Goal: Task Accomplishment & Management: Manage account settings

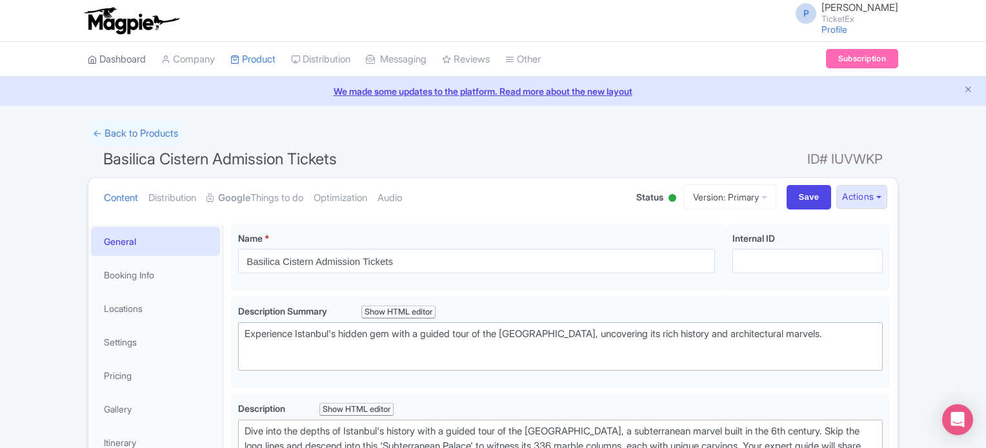
click at [105, 55] on link "Dashboard" at bounding box center [117, 59] width 58 height 35
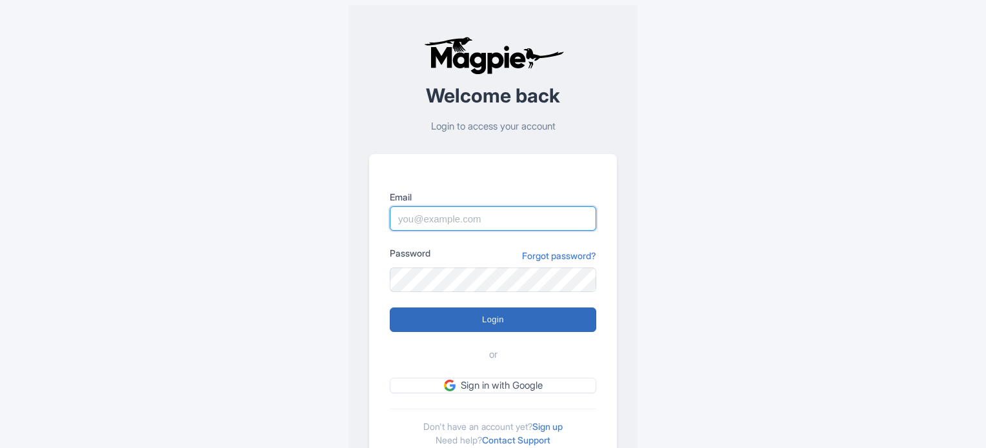
type input "Parth@ticketex.co"
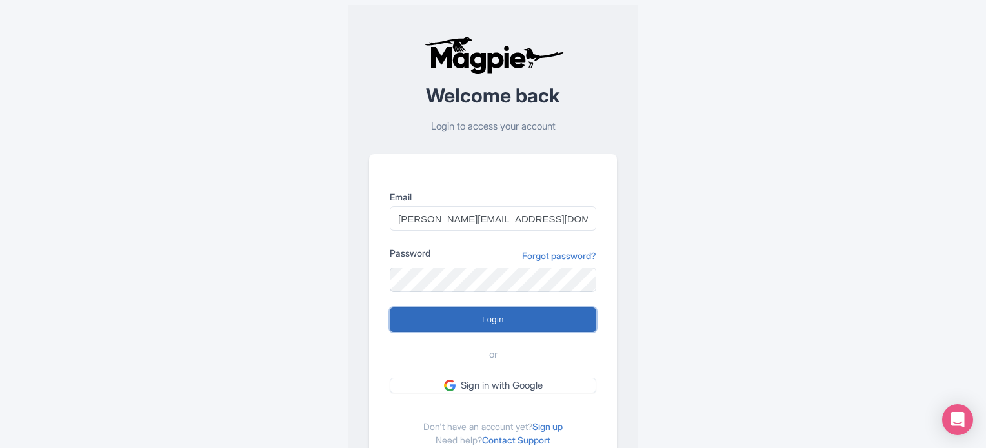
click at [502, 319] on input "Login" at bounding box center [493, 320] width 206 height 25
type input "Logging in..."
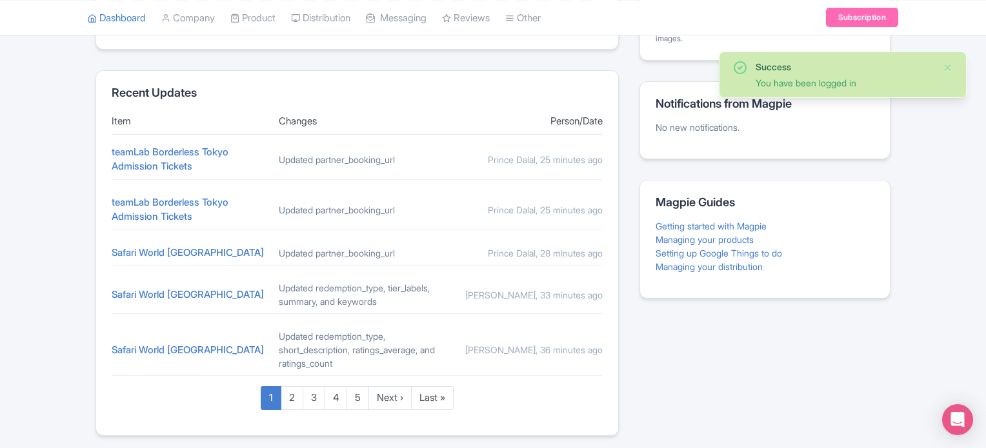
scroll to position [499, 0]
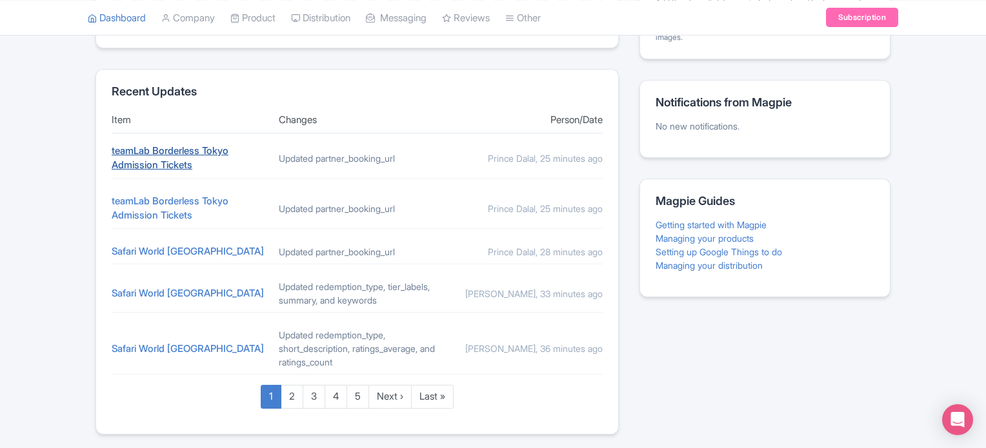
click at [175, 154] on link "teamLab Borderless Tokyo Admission Tickets" at bounding box center [170, 158] width 117 height 27
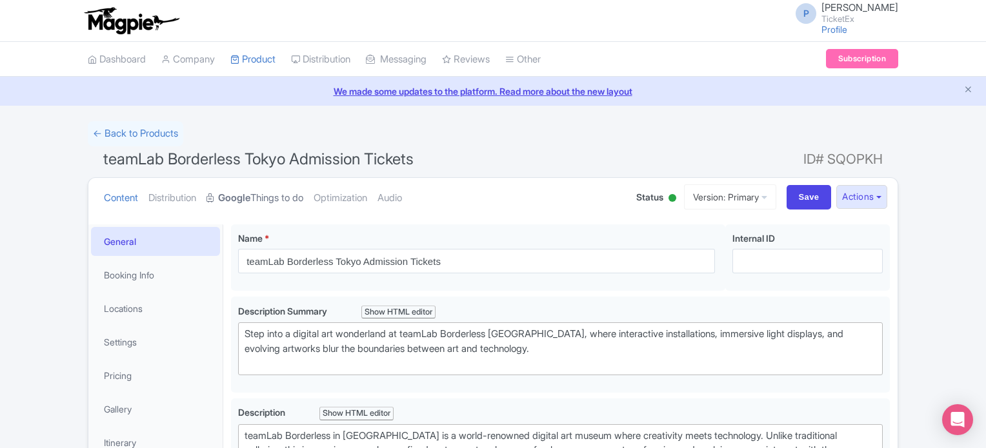
click at [257, 196] on link "Google Things to do" at bounding box center [254, 198] width 97 height 41
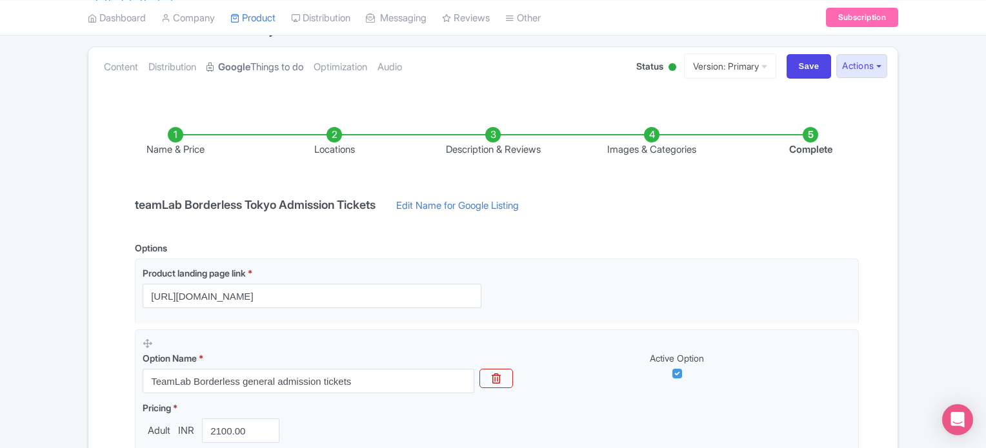
scroll to position [126, 0]
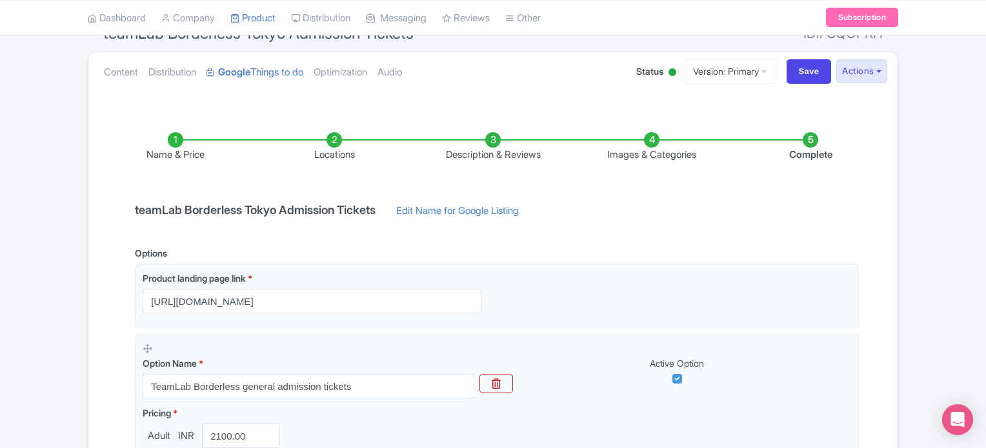
click at [327, 135] on li "Locations" at bounding box center [334, 147] width 159 height 30
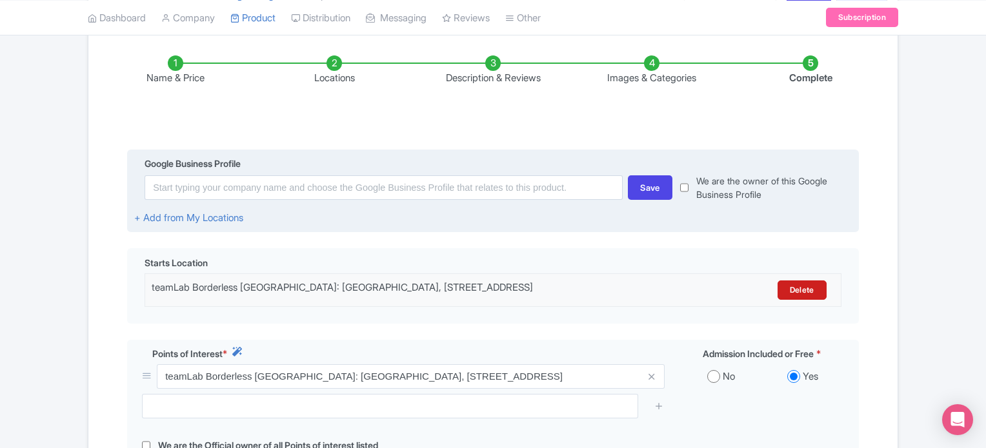
scroll to position [0, 0]
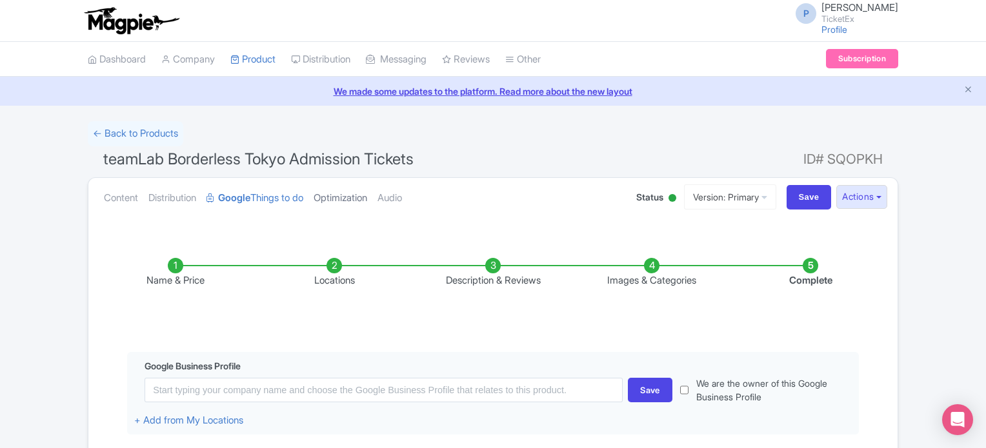
click at [354, 208] on link "Optimization" at bounding box center [341, 198] width 54 height 41
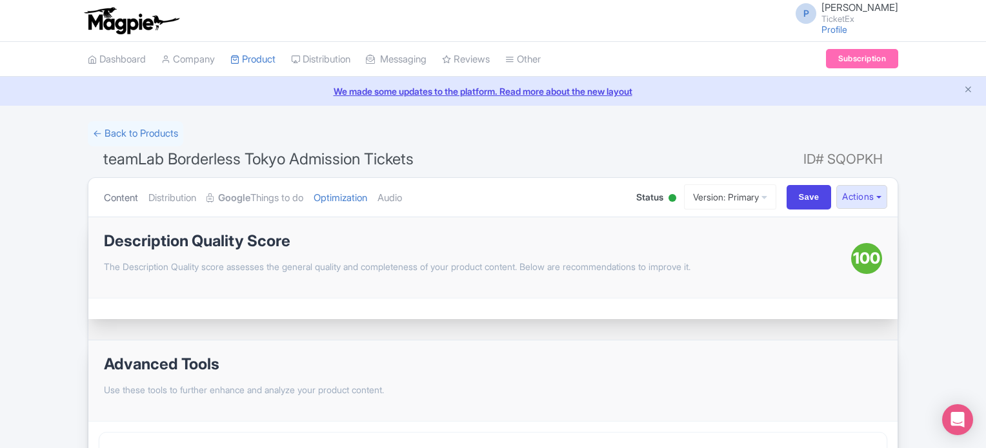
click at [123, 205] on link "Content" at bounding box center [121, 198] width 34 height 41
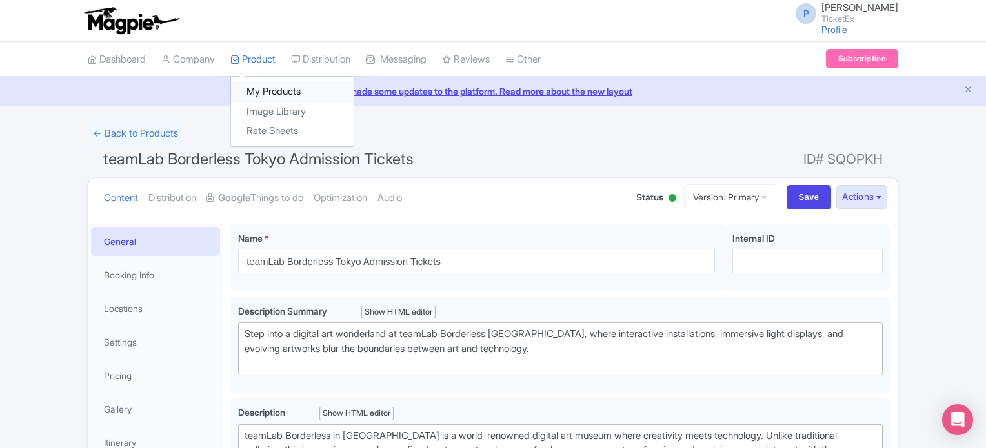
click at [266, 87] on link "My Products" at bounding box center [292, 92] width 123 height 20
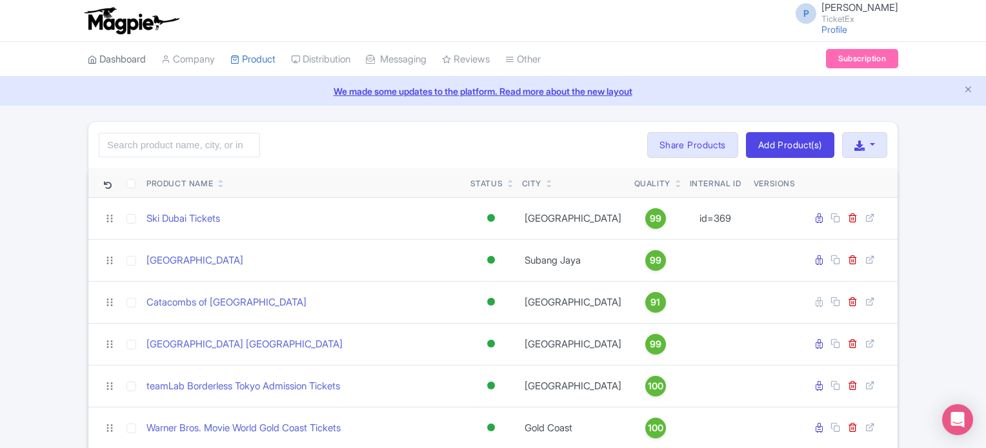
click at [110, 65] on link "Dashboard" at bounding box center [117, 59] width 58 height 35
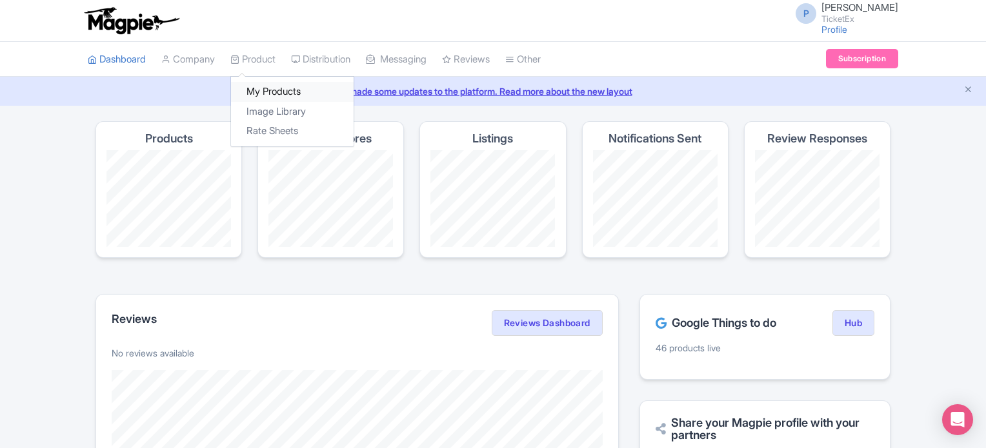
click at [279, 95] on link "My Products" at bounding box center [292, 92] width 123 height 20
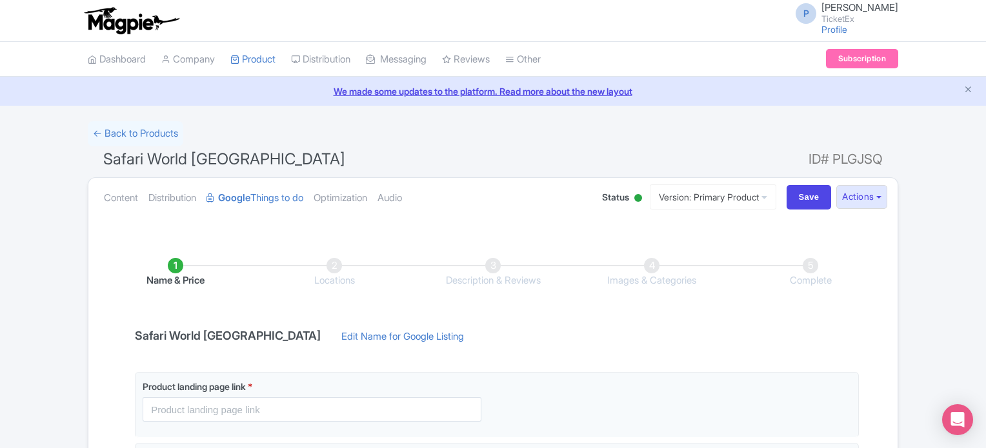
scroll to position [92, 0]
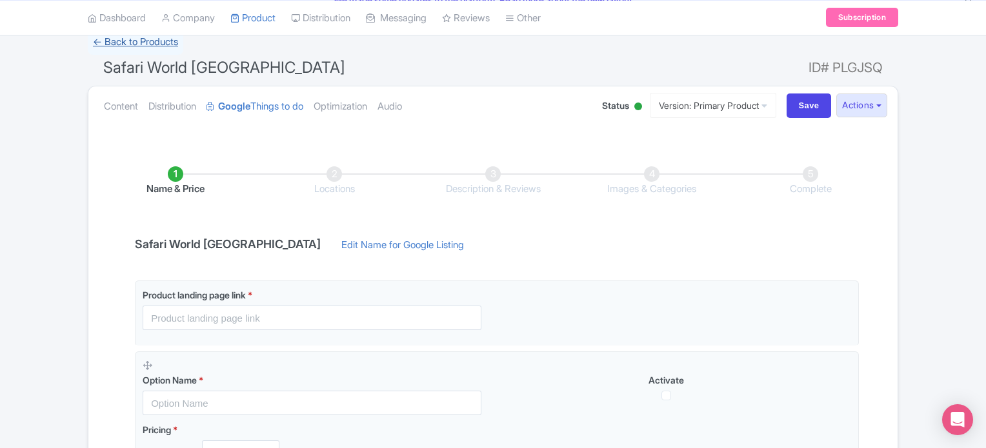
click at [142, 43] on link "← Back to Products" at bounding box center [135, 42] width 95 height 25
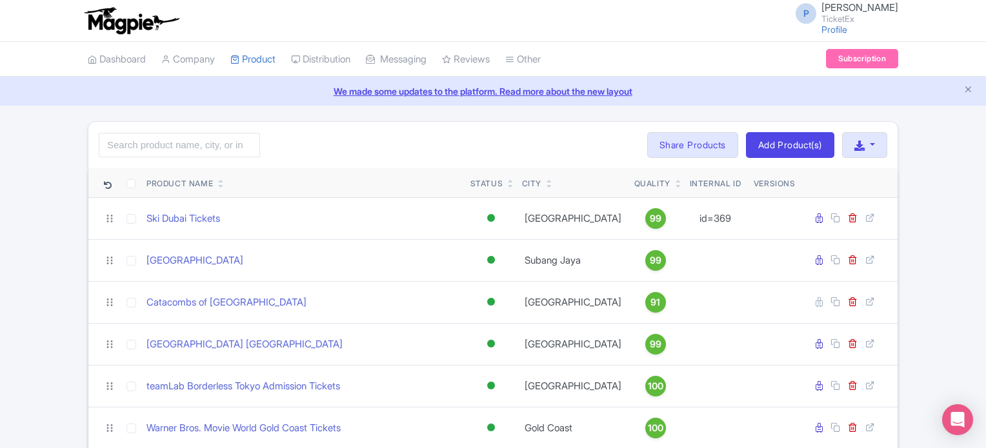
scroll to position [244, 0]
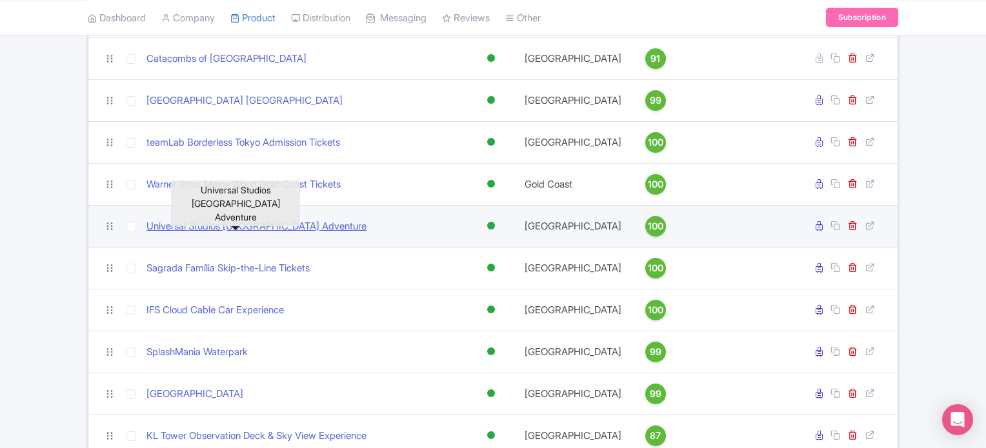
click at [241, 221] on link "Universal Studios [GEOGRAPHIC_DATA] Adventure" at bounding box center [256, 226] width 220 height 15
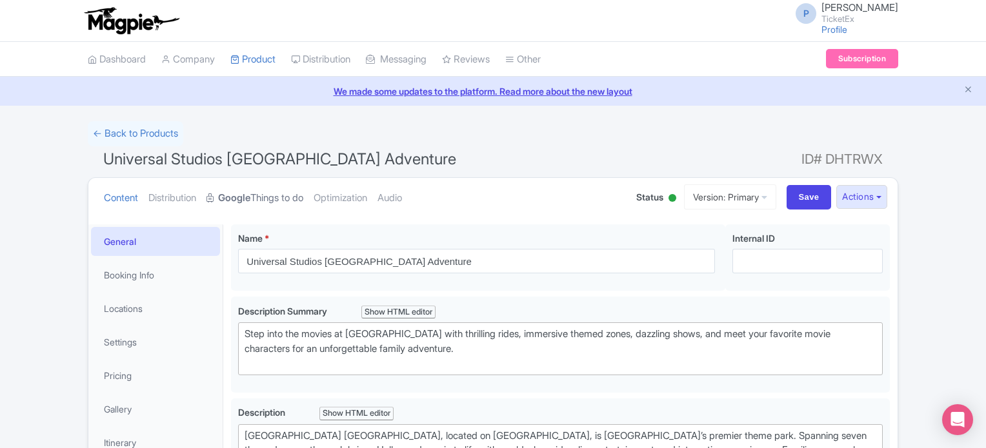
click at [268, 190] on link "Google Things to do" at bounding box center [254, 198] width 97 height 41
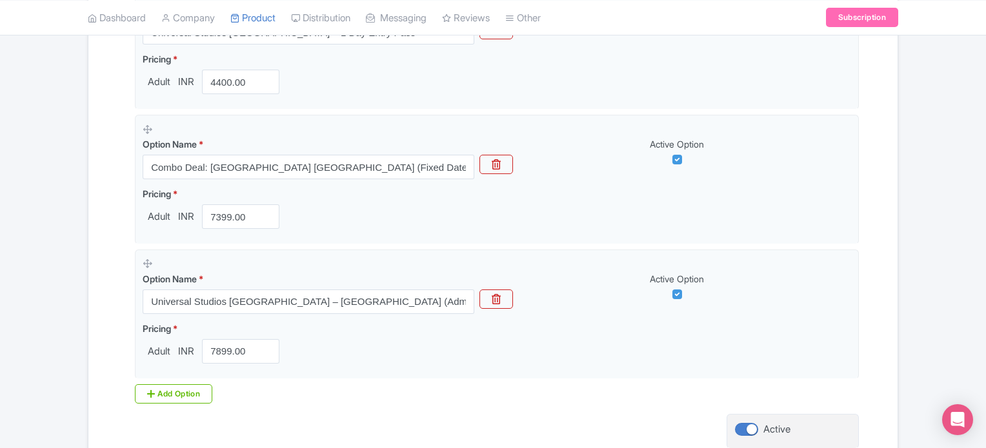
scroll to position [479, 0]
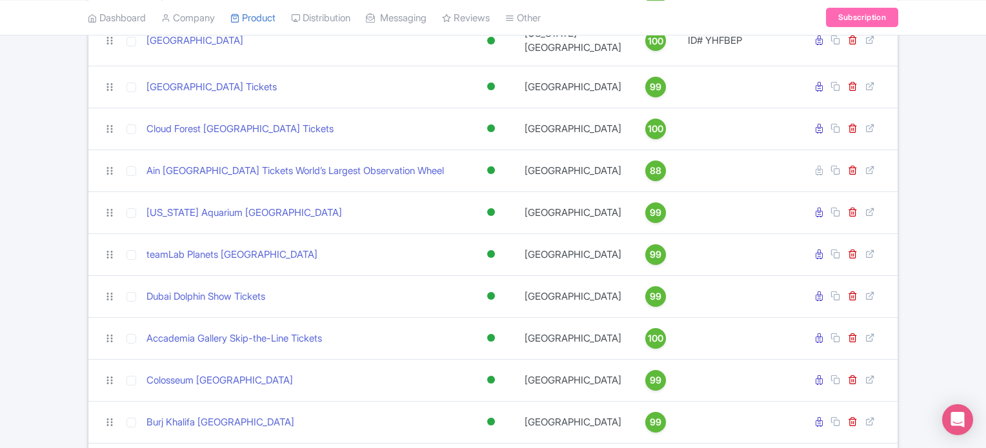
scroll to position [1280, 0]
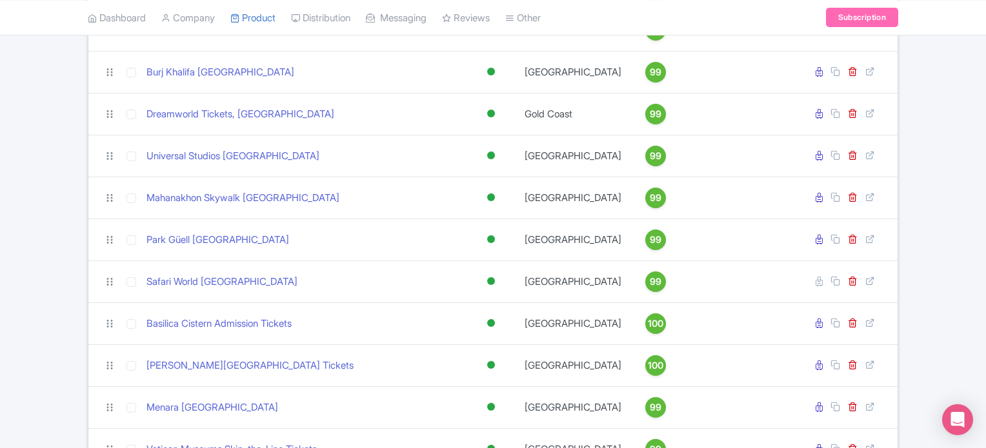
scroll to position [1619, 0]
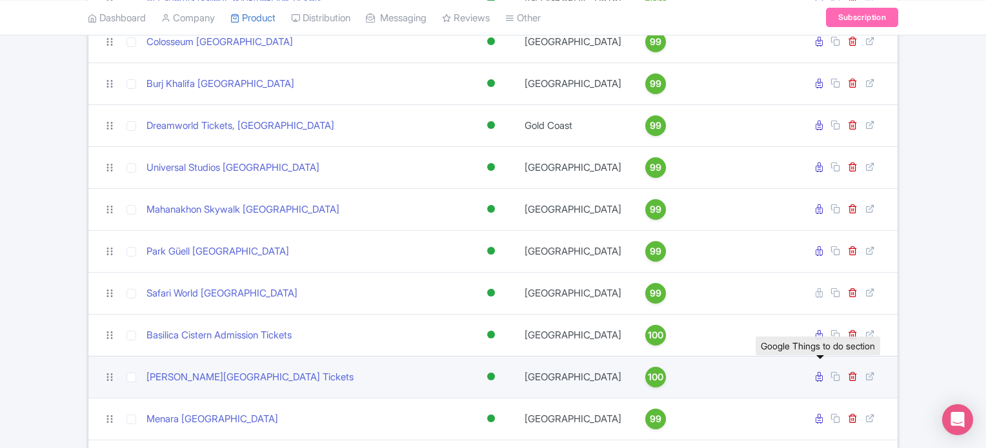
click at [818, 381] on icon at bounding box center [819, 377] width 7 height 10
